Goal: Find contact information: Find contact information

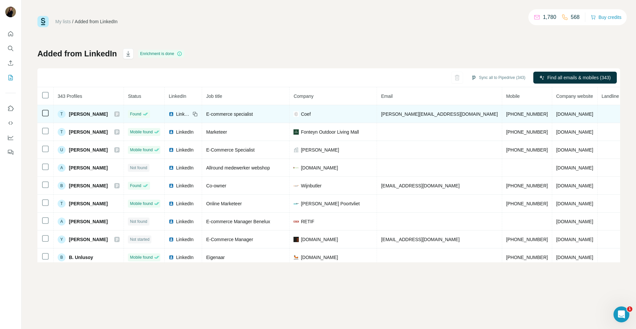
drag, startPoint x: 478, startPoint y: 114, endPoint x: 470, endPoint y: 114, distance: 7.6
click at [502, 114] on td "[PHONE_NUMBER]" at bounding box center [527, 114] width 50 height 18
drag, startPoint x: 424, startPoint y: 114, endPoint x: 379, endPoint y: 115, distance: 45.8
click at [379, 115] on td "[PERSON_NAME][EMAIL_ADDRESS][DOMAIN_NAME]" at bounding box center [439, 114] width 125 height 18
copy span "[PERSON_NAME][EMAIL_ADDRESS][DOMAIN_NAME]"
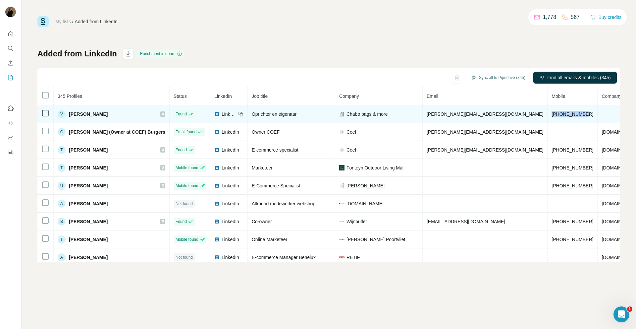
drag, startPoint x: 491, startPoint y: 113, endPoint x: 453, endPoint y: 115, distance: 37.2
click at [548, 115] on td "[PHONE_NUMBER]" at bounding box center [573, 114] width 50 height 18
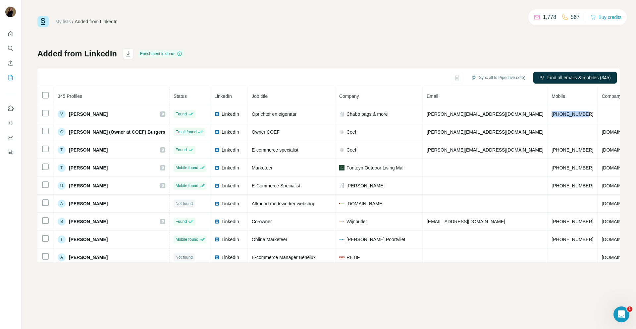
copy span "[PHONE_NUMBER]"
